Goal: Find contact information: Find contact information

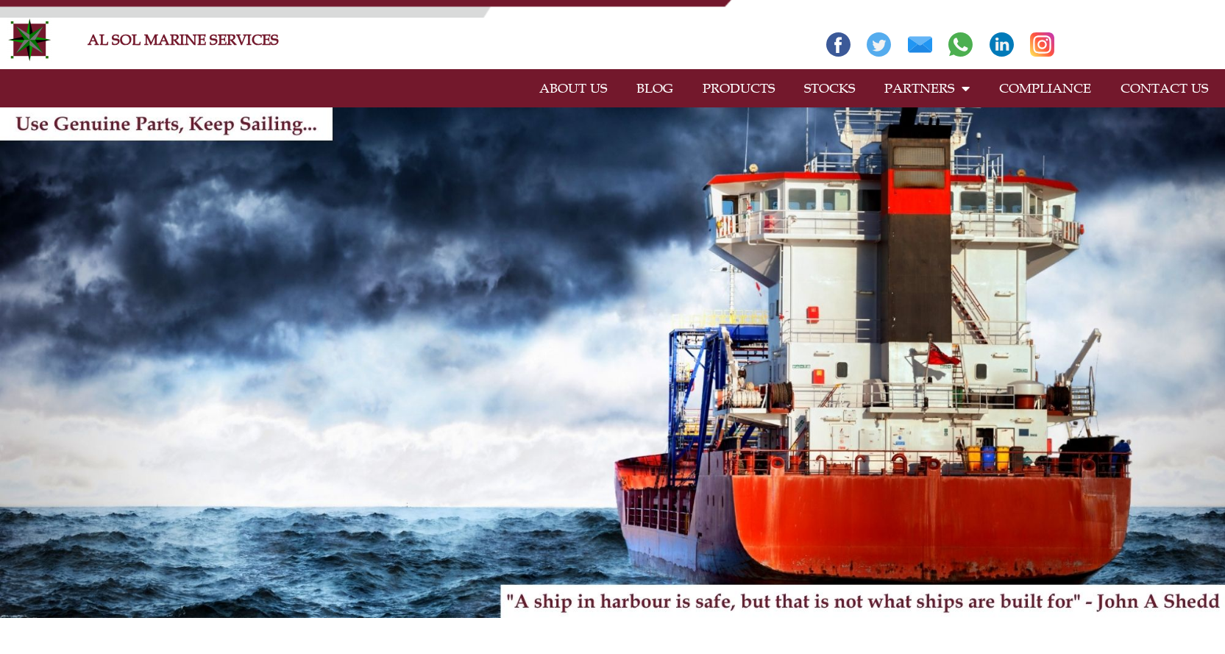
click at [1156, 90] on link "CONTACT US" at bounding box center [1163, 88] width 117 height 34
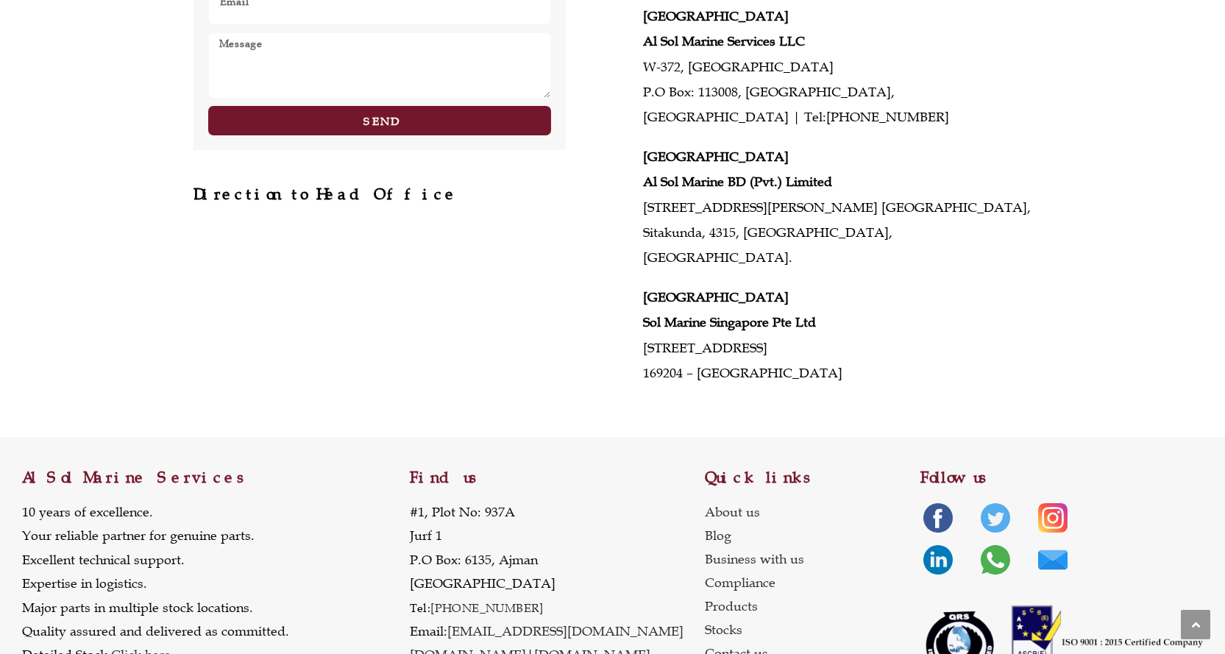
scroll to position [670, 0]
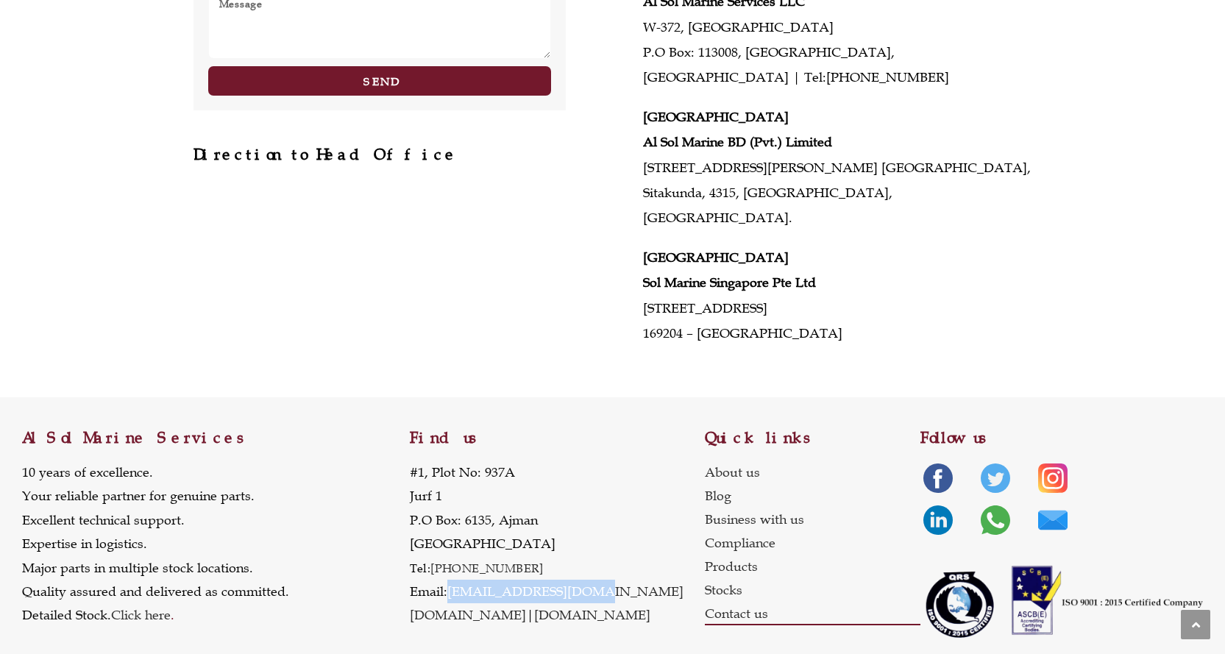
drag, startPoint x: 585, startPoint y: 568, endPoint x: 449, endPoint y: 565, distance: 135.4
click at [449, 565] on p "[STREET_ADDRESS] Tel: [PHONE_NUMBER] Email: [EMAIL_ADDRESS][DOMAIN_NAME] [DOMAI…" at bounding box center [547, 543] width 274 height 167
copy link "[EMAIL_ADDRESS][DOMAIN_NAME]"
drag, startPoint x: 619, startPoint y: 594, endPoint x: 523, endPoint y: 585, distance: 96.8
click at [523, 585] on div "Find us [STREET_ADDRESS] Tel: [PHONE_NUMBER] Email: [EMAIL_ADDRESS][DOMAIN_NAME…" at bounding box center [557, 523] width 295 height 252
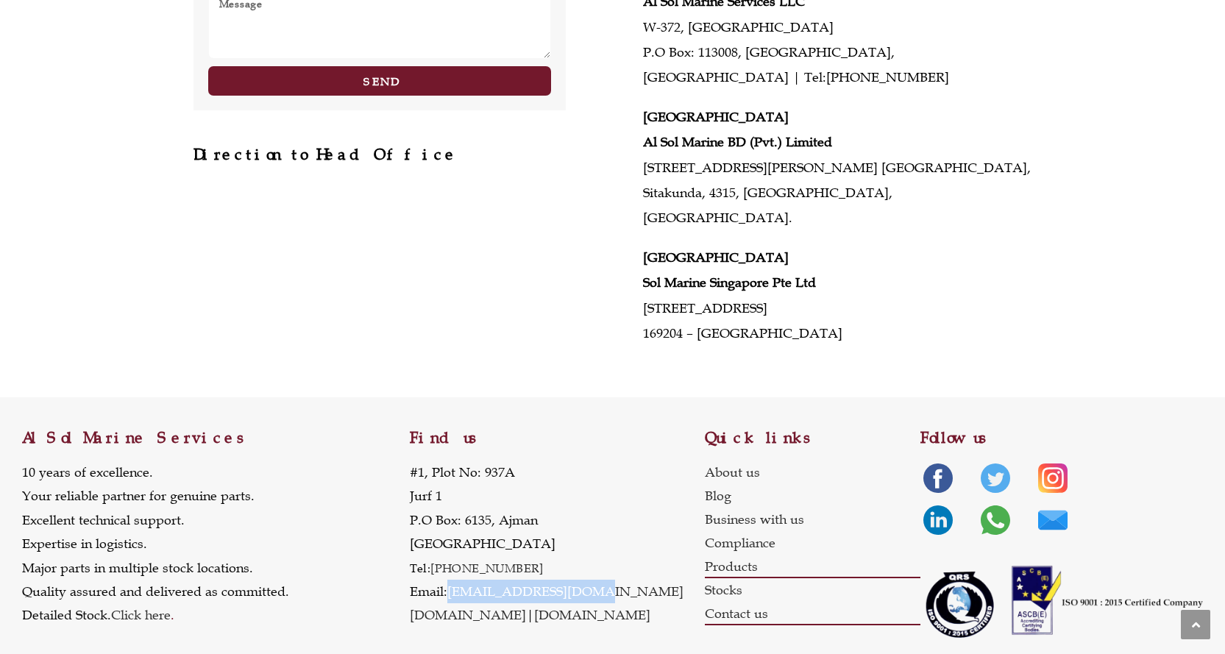
copy link "[DOMAIN_NAME]"
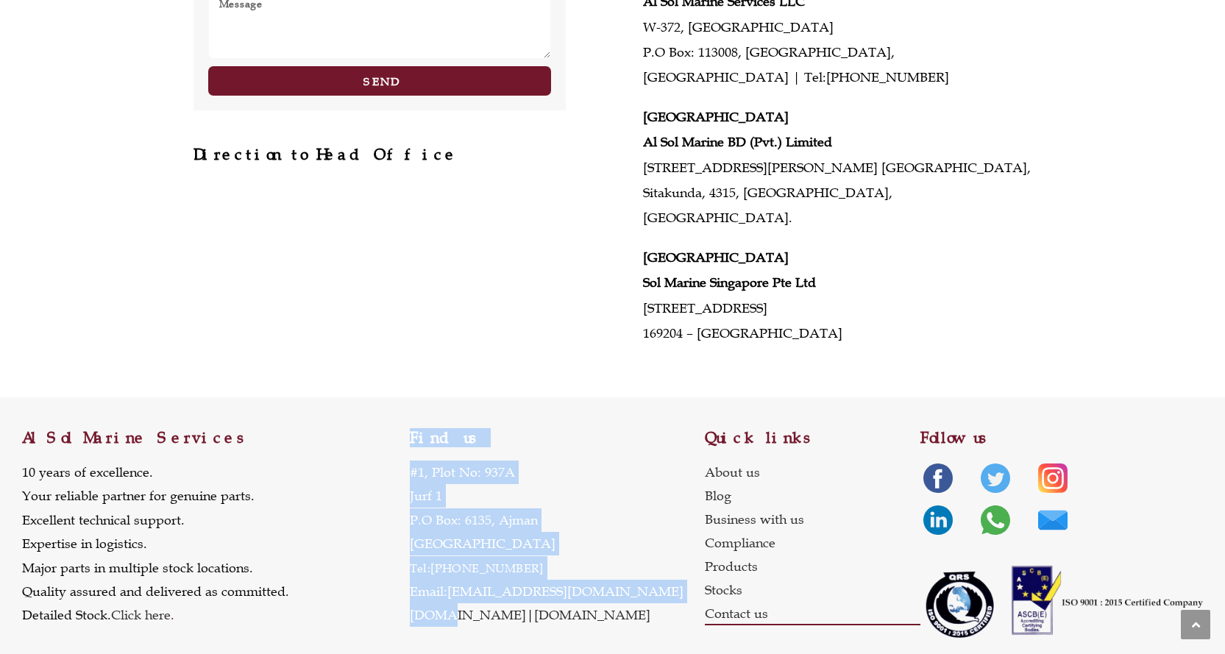
drag, startPoint x: 403, startPoint y: 583, endPoint x: 436, endPoint y: 593, distance: 34.4
click at [436, 593] on div "Al Sol Marine Services 10 years of excellence. Your reliable partner for genuin…" at bounding box center [612, 523] width 1180 height 252
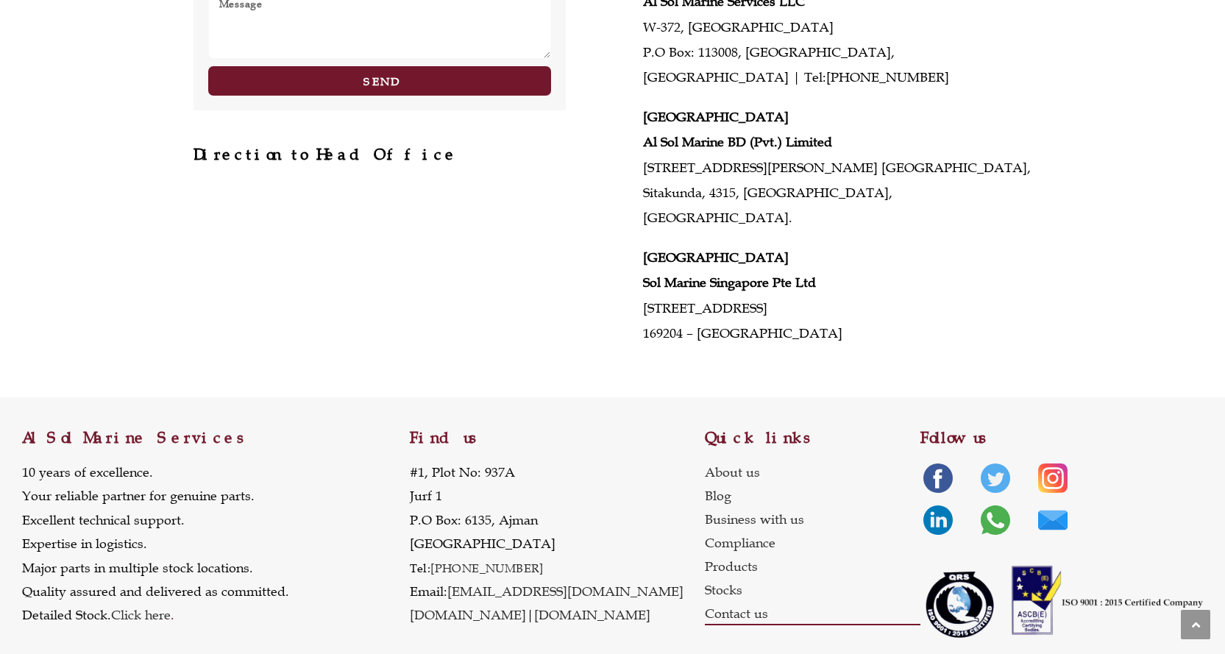
click at [519, 616] on div "[STREET_ADDRESS] Tel: [PHONE_NUMBER] Email: [EMAIL_ADDRESS][DOMAIN_NAME] [DOMAI…" at bounding box center [547, 551] width 274 height 182
drag, startPoint x: 507, startPoint y: 588, endPoint x: 413, endPoint y: 585, distance: 94.9
click at [413, 585] on p "[STREET_ADDRESS] Tel: [PHONE_NUMBER] Email: [EMAIL_ADDRESS][DOMAIN_NAME] [DOMAI…" at bounding box center [547, 543] width 274 height 167
copy link "[DOMAIN_NAME]"
